Goal: Task Accomplishment & Management: Complete application form

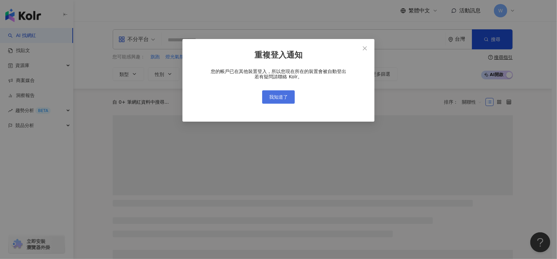
click at [288, 93] on button "我知道了" at bounding box center [278, 96] width 33 height 13
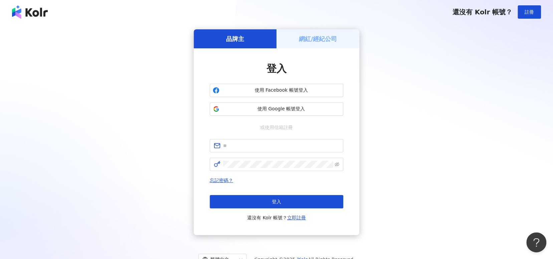
click at [313, 154] on form at bounding box center [276, 155] width 133 height 32
click at [313, 146] on input "text" at bounding box center [281, 145] width 116 height 7
type input "**********"
click button "登入" at bounding box center [276, 201] width 133 height 13
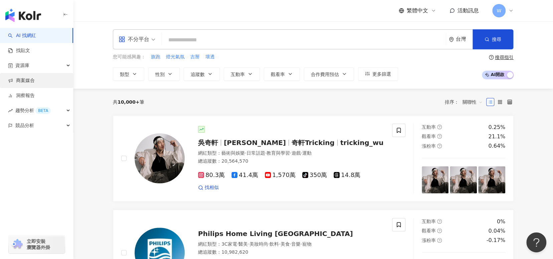
click at [35, 83] on link "商案媒合" at bounding box center [21, 80] width 27 height 7
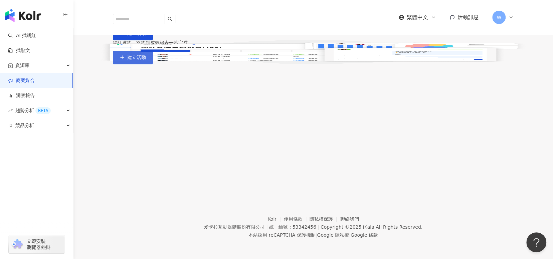
click at [146, 60] on span "建立活動" at bounding box center [136, 57] width 19 height 5
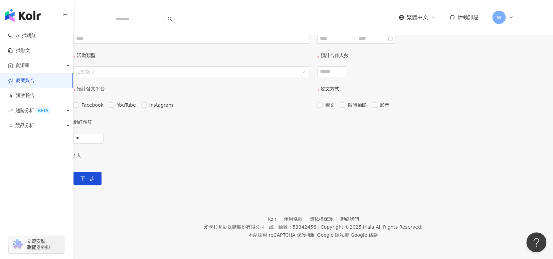
scroll to position [208, 0]
click at [103, 143] on input "*" at bounding box center [88, 138] width 29 height 10
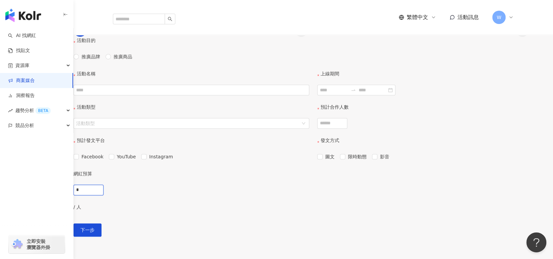
scroll to position [107, 0]
